Goal: Information Seeking & Learning: Learn about a topic

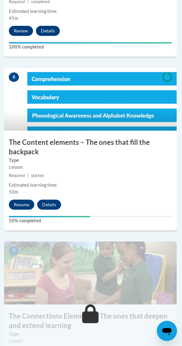
scroll to position [1030, 1]
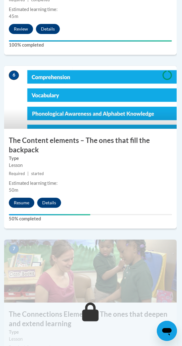
click at [20, 198] on button "Resume" at bounding box center [22, 203] width 26 height 10
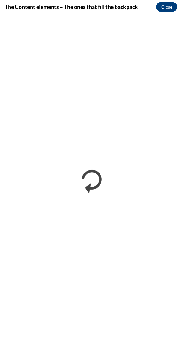
scroll to position [0, 0]
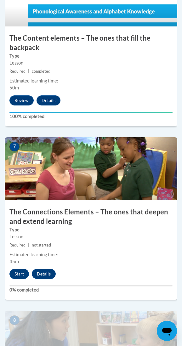
scroll to position [1139, 0]
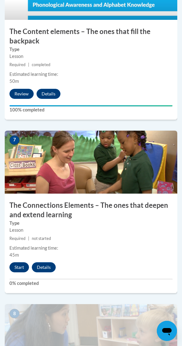
click at [15, 262] on button "Start" at bounding box center [19, 267] width 20 height 10
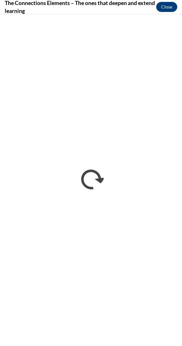
scroll to position [0, 0]
